Goal: Information Seeking & Learning: Stay updated

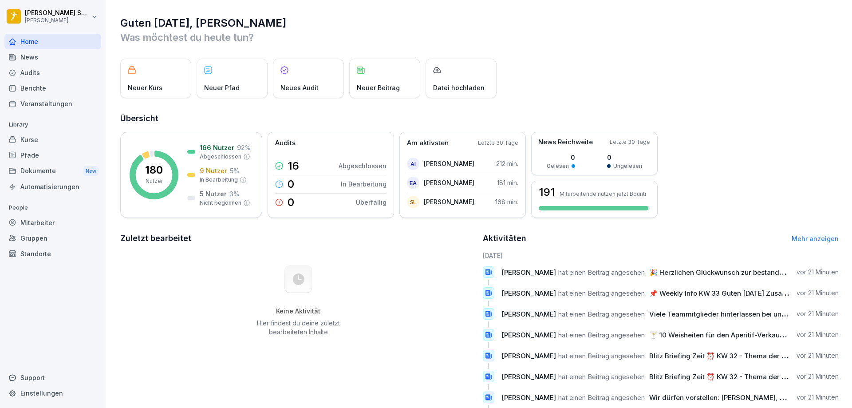
click at [46, 74] on div "Audits" at bounding box center [52, 73] width 97 height 16
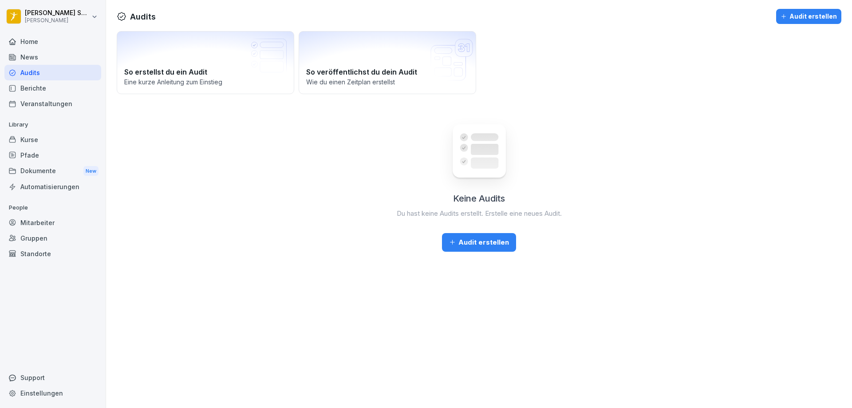
click at [39, 86] on div "Berichte" at bounding box center [52, 88] width 97 height 16
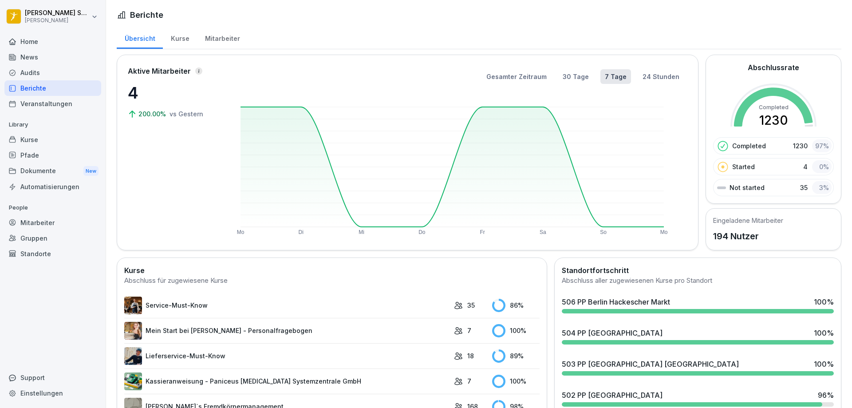
click at [57, 42] on div "Home" at bounding box center [52, 42] width 97 height 16
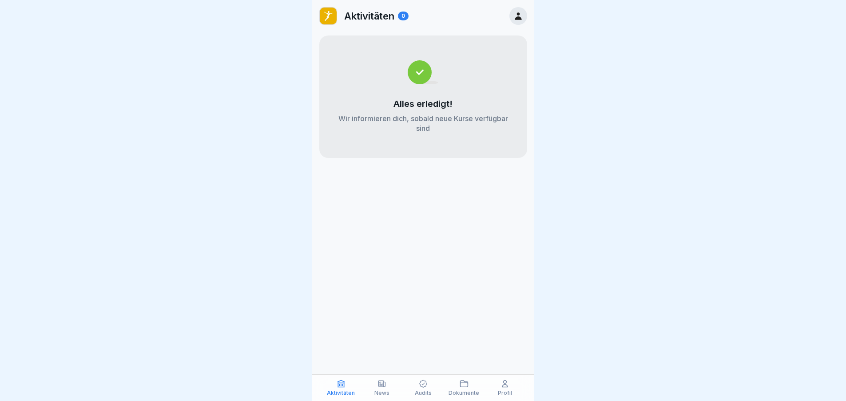
click at [383, 389] on div "News" at bounding box center [382, 387] width 36 height 17
click at [382, 387] on icon at bounding box center [381, 383] width 9 height 9
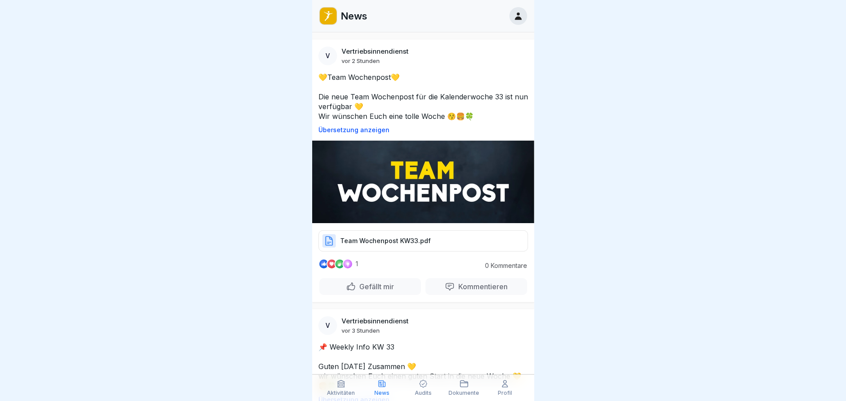
click at [427, 187] on img at bounding box center [423, 182] width 222 height 83
click at [374, 238] on p "Team Wochenpost KW33.pdf" at bounding box center [385, 241] width 91 height 9
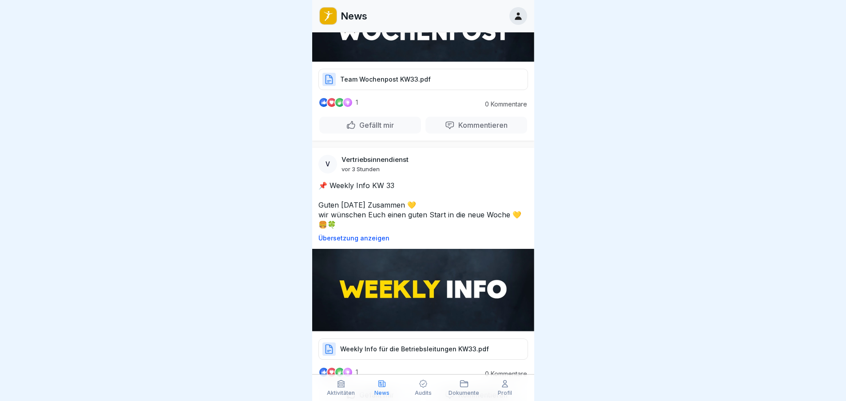
scroll to position [178, 0]
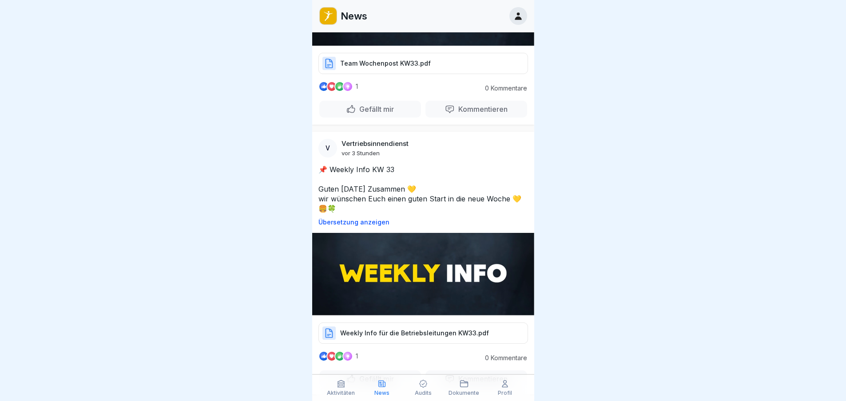
click at [321, 351] on div at bounding box center [323, 356] width 11 height 11
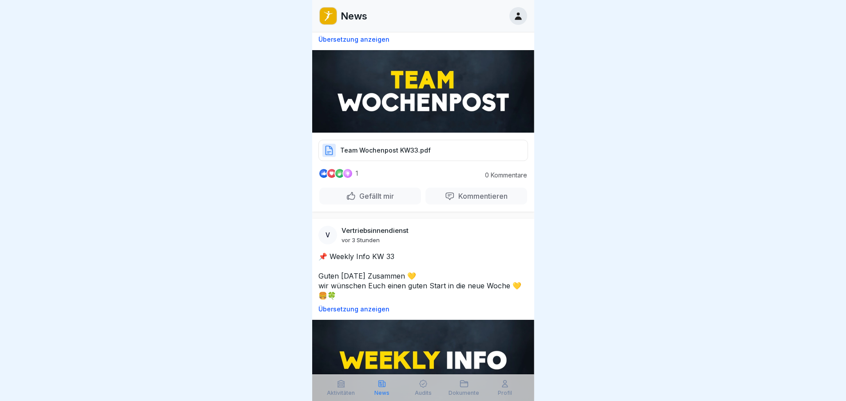
scroll to position [89, 0]
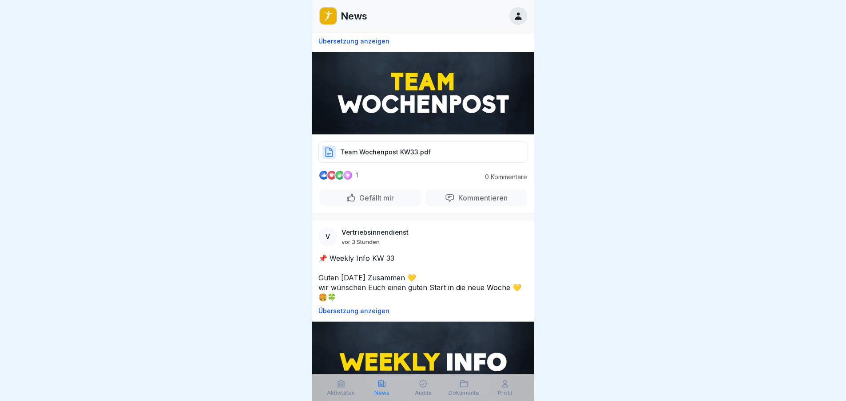
click at [372, 196] on p "Gefällt mir" at bounding box center [375, 198] width 38 height 9
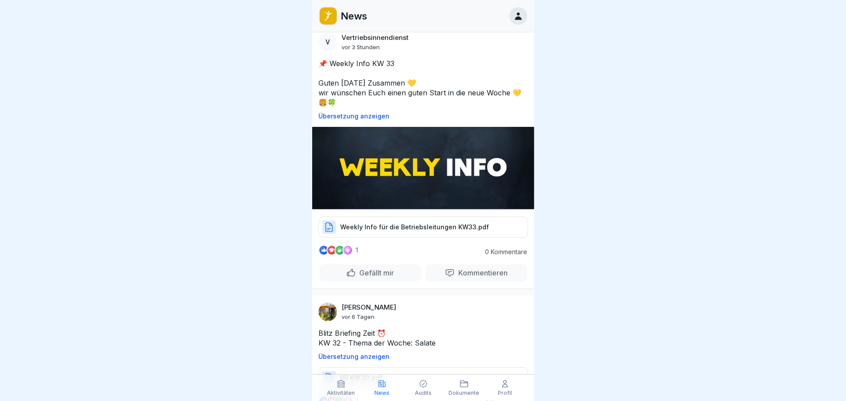
scroll to position [311, 0]
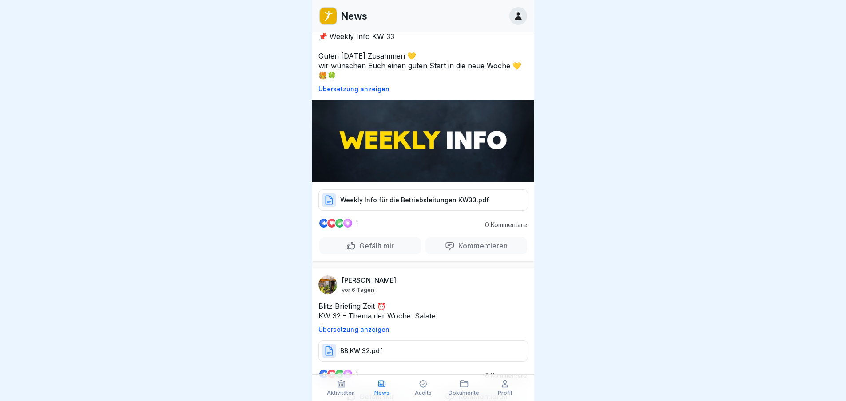
click at [391, 197] on p "Weekly Info für die Betriebsleitungen KW33.pdf" at bounding box center [414, 200] width 149 height 9
click at [381, 242] on p "Gefällt mir" at bounding box center [375, 245] width 38 height 9
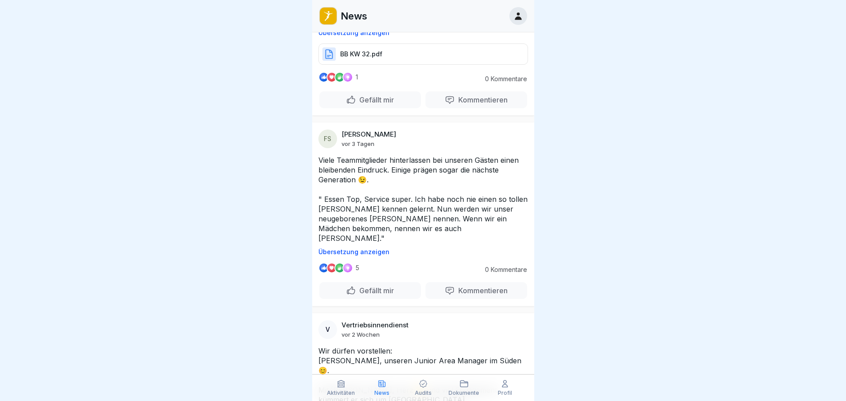
scroll to position [621, 0]
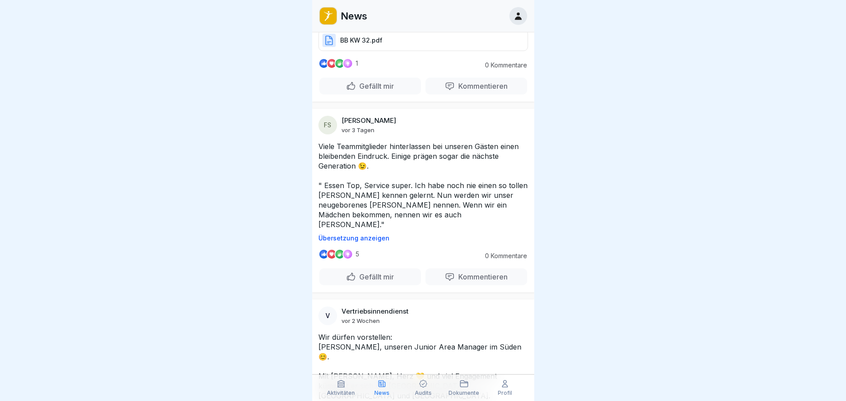
click at [340, 249] on div at bounding box center [339, 254] width 11 height 11
click at [356, 251] on p "5" at bounding box center [358, 254] width 4 height 7
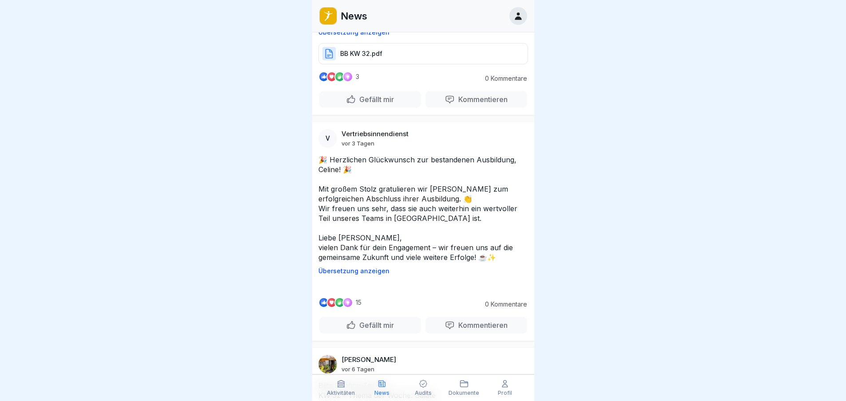
scroll to position [1642, 0]
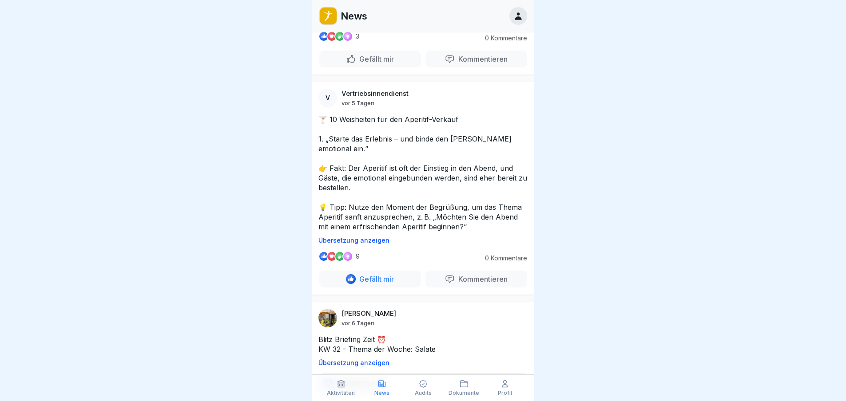
scroll to position [1287, 0]
